Goal: Use online tool/utility: Utilize a website feature to perform a specific function

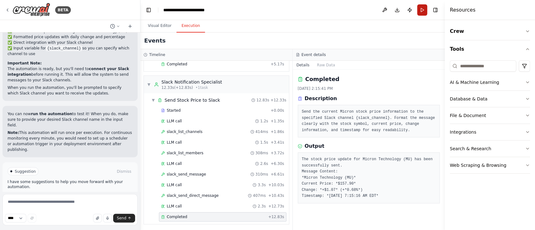
click at [422, 11] on button "Run" at bounding box center [422, 9] width 10 height 11
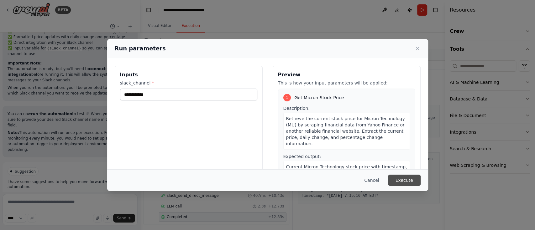
click at [410, 179] on button "Execute" at bounding box center [404, 180] width 33 height 11
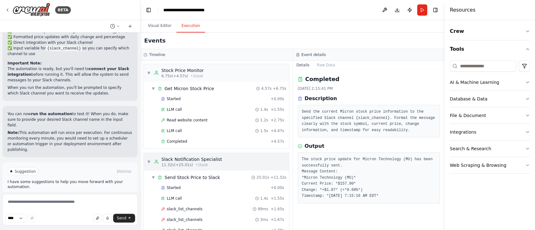
scroll to position [183, 0]
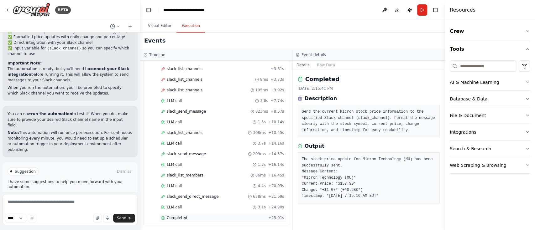
click at [220, 216] on div "Completed" at bounding box center [213, 218] width 105 height 5
click at [248, 203] on div "LLM call 3.1s + 24.90s" at bounding box center [223, 207] width 128 height 9
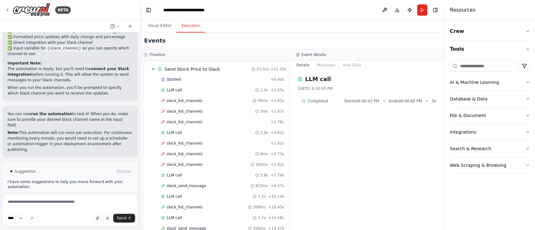
scroll to position [105, 0]
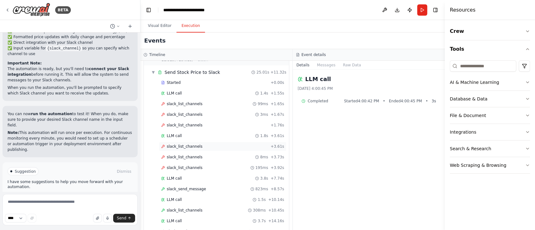
click at [218, 146] on div "slack_list_channels + 3.61s" at bounding box center [222, 146] width 123 height 5
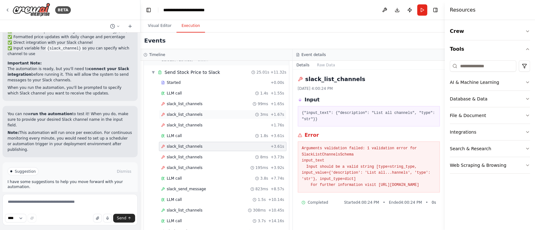
scroll to position [0, 0]
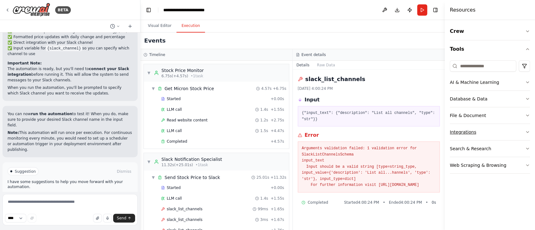
click at [505, 135] on button "Integrations" at bounding box center [490, 132] width 80 height 16
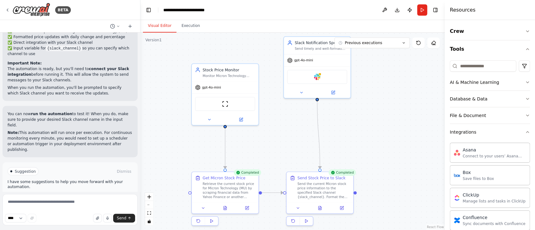
click at [158, 26] on button "Visual Editor" at bounding box center [160, 25] width 34 height 13
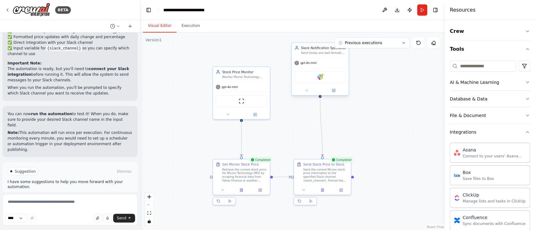
click at [336, 93] on div at bounding box center [320, 90] width 57 height 9
click at [336, 92] on button at bounding box center [334, 91] width 26 height 6
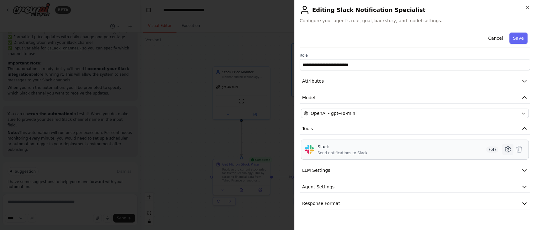
click at [511, 149] on icon at bounding box center [508, 150] width 8 height 8
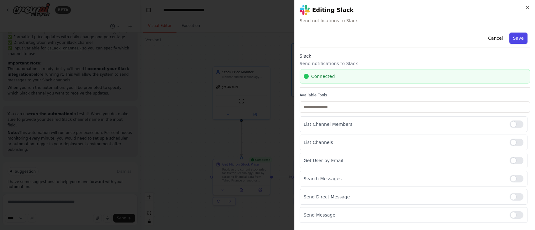
click at [512, 34] on button "Save" at bounding box center [519, 38] width 18 height 11
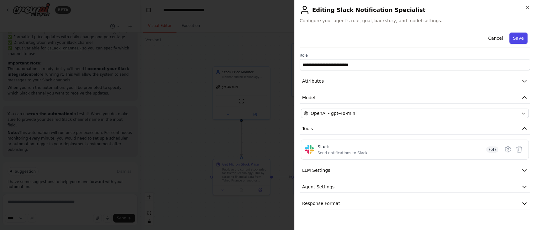
click at [521, 36] on button "Save" at bounding box center [519, 38] width 18 height 11
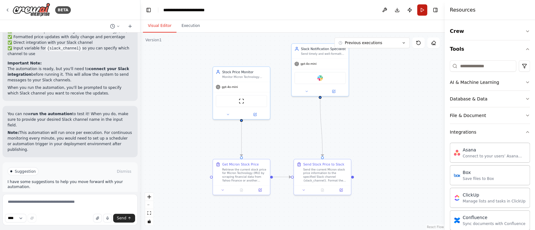
click at [422, 10] on button "Run" at bounding box center [422, 9] width 10 height 11
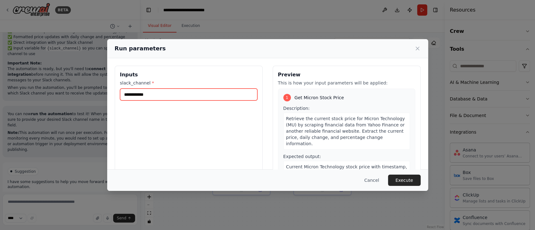
click at [189, 92] on input "**********" at bounding box center [188, 95] width 137 height 12
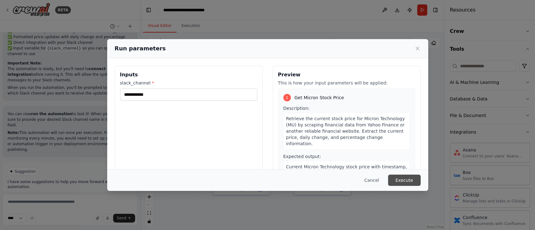
click at [406, 179] on button "Execute" at bounding box center [404, 180] width 33 height 11
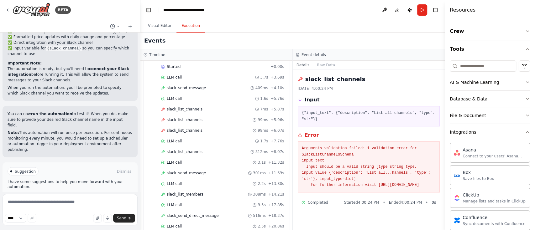
scroll to position [378, 0]
click at [230, 107] on div "slack_list_channels 7ms + 5.87s" at bounding box center [222, 108] width 123 height 5
